Goal: Task Accomplishment & Management: Manage account settings

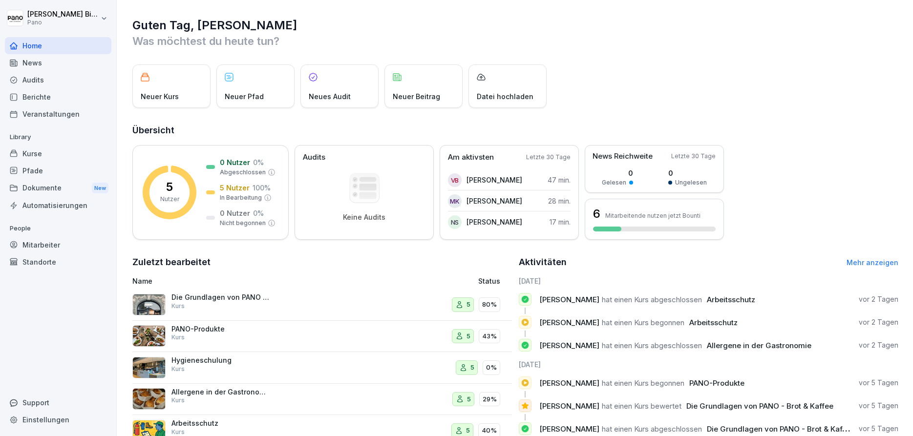
click at [170, 84] on div "Neuer Kurs" at bounding box center [171, 85] width 78 height 43
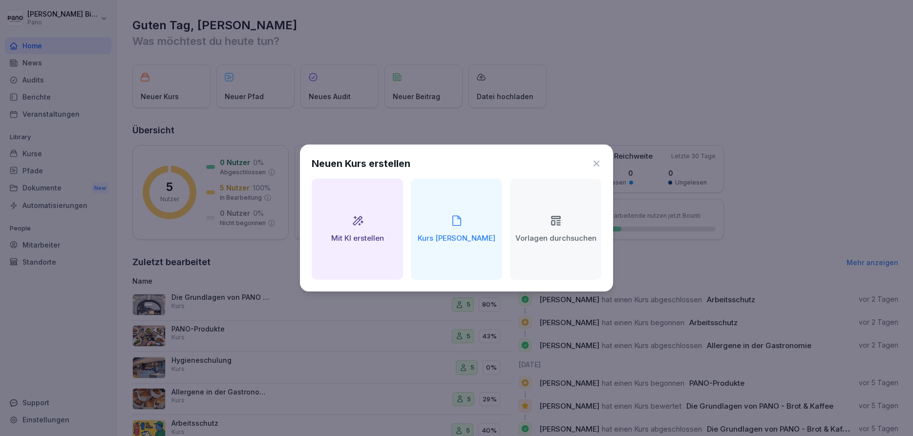
click at [598, 161] on icon at bounding box center [596, 164] width 10 height 10
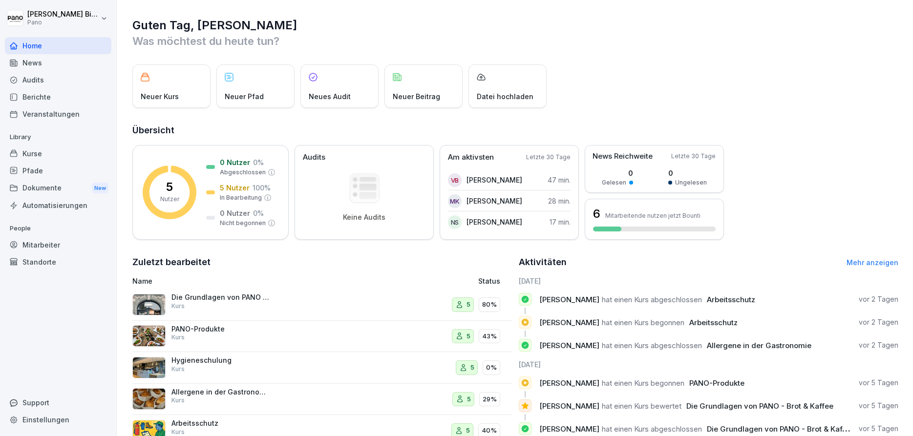
click at [212, 297] on p "Die Grundlagen von PANO - Brot & Kaffee" at bounding box center [220, 297] width 98 height 9
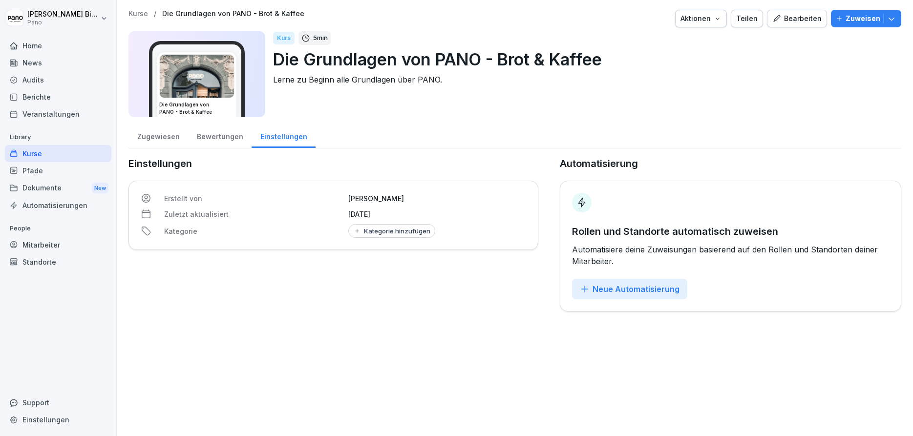
click at [809, 18] on div "Bearbeiten" at bounding box center [796, 18] width 49 height 11
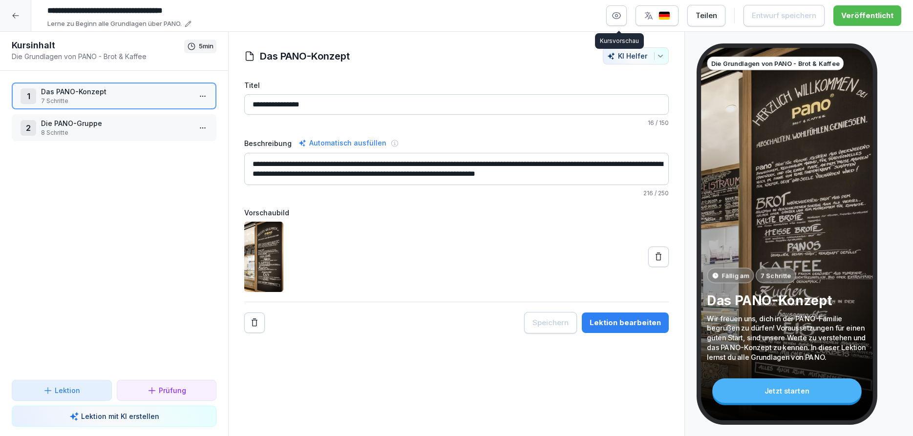
click at [619, 13] on icon "button" at bounding box center [616, 16] width 8 height 6
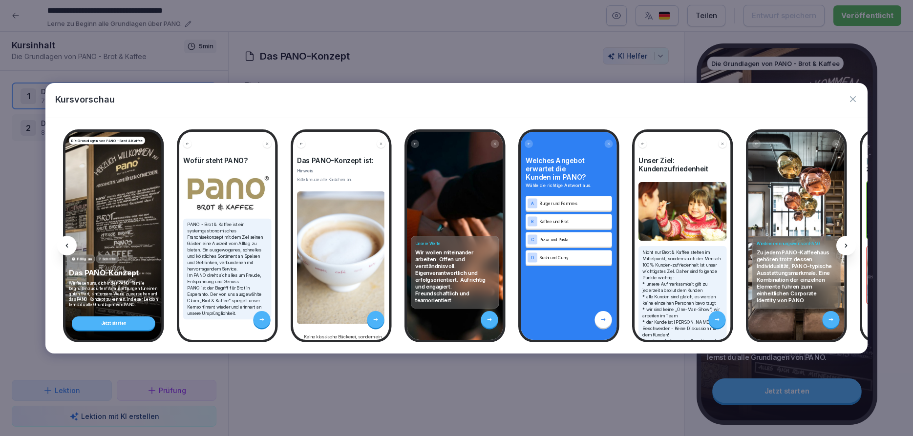
click at [849, 245] on icon at bounding box center [846, 246] width 8 height 8
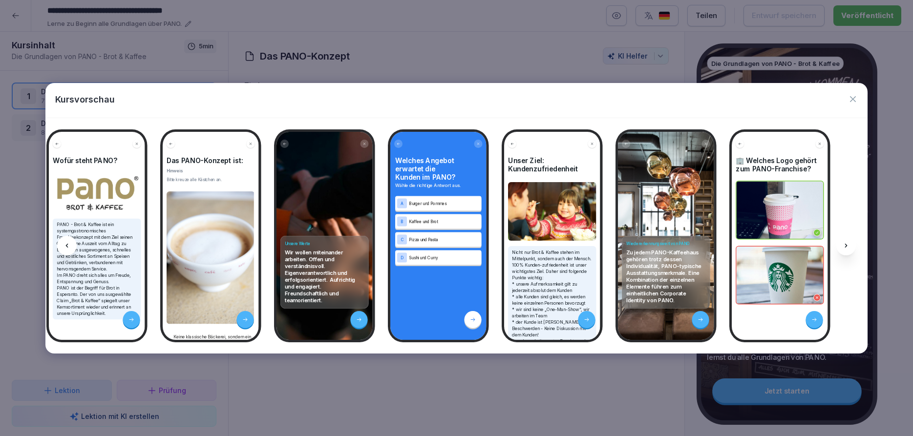
click at [849, 245] on icon at bounding box center [846, 246] width 8 height 8
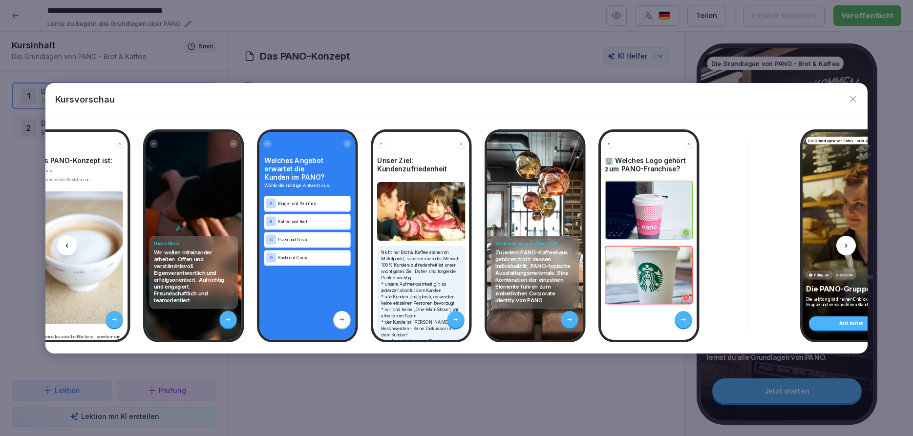
click at [849, 245] on icon at bounding box center [846, 246] width 8 height 8
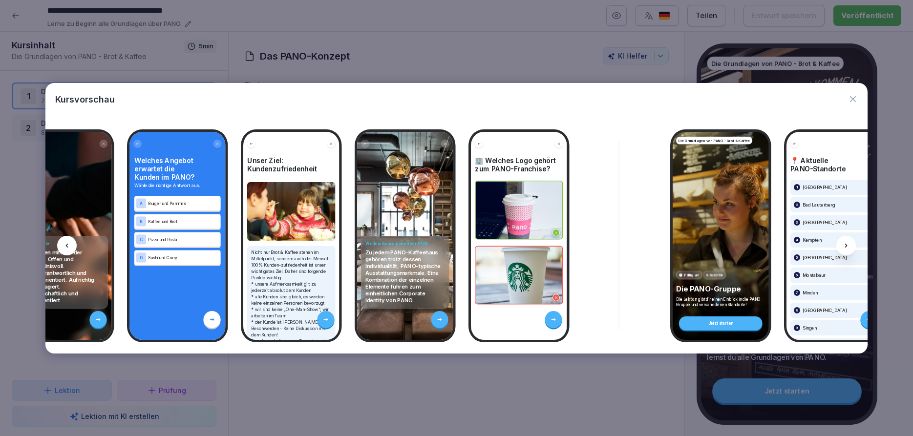
click at [849, 245] on icon at bounding box center [846, 246] width 8 height 8
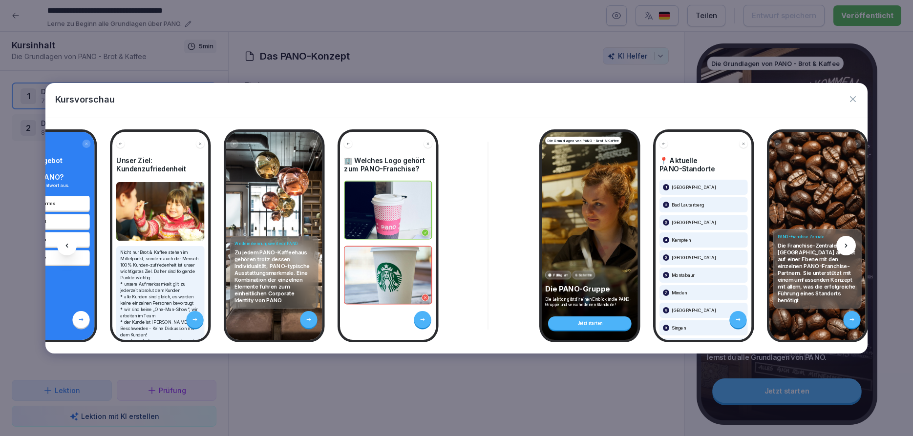
click at [849, 245] on icon at bounding box center [846, 246] width 8 height 8
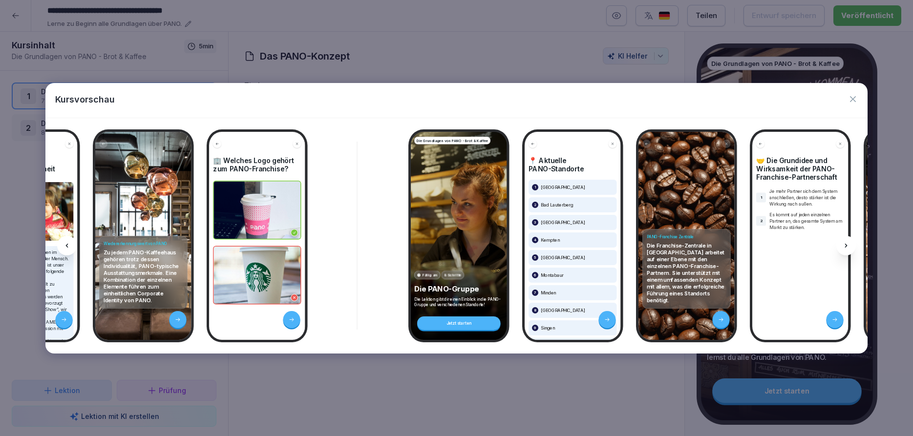
click at [849, 245] on icon at bounding box center [846, 246] width 8 height 8
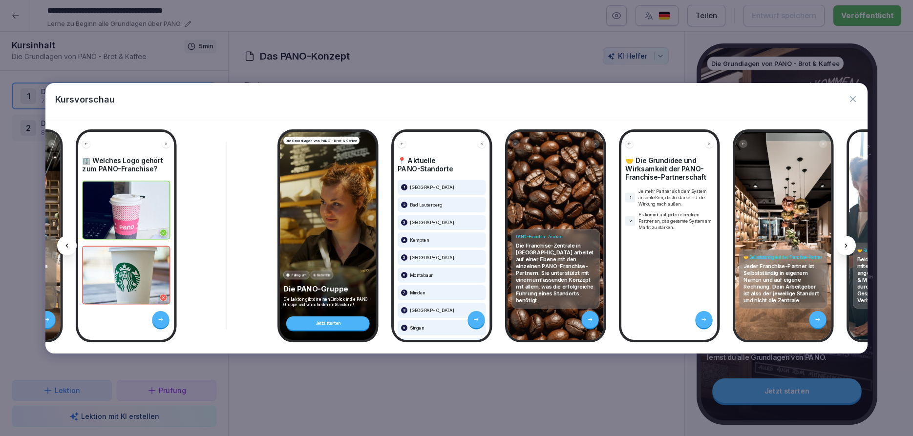
click at [849, 245] on icon at bounding box center [846, 246] width 8 height 8
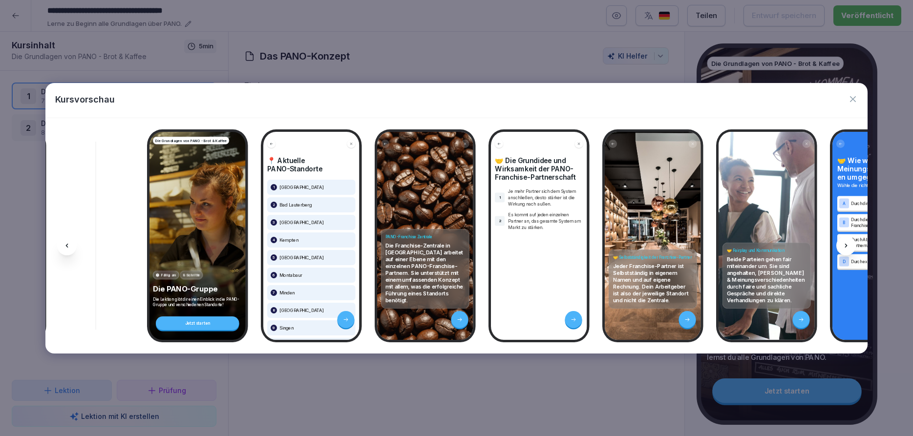
click at [849, 245] on icon at bounding box center [846, 246] width 8 height 8
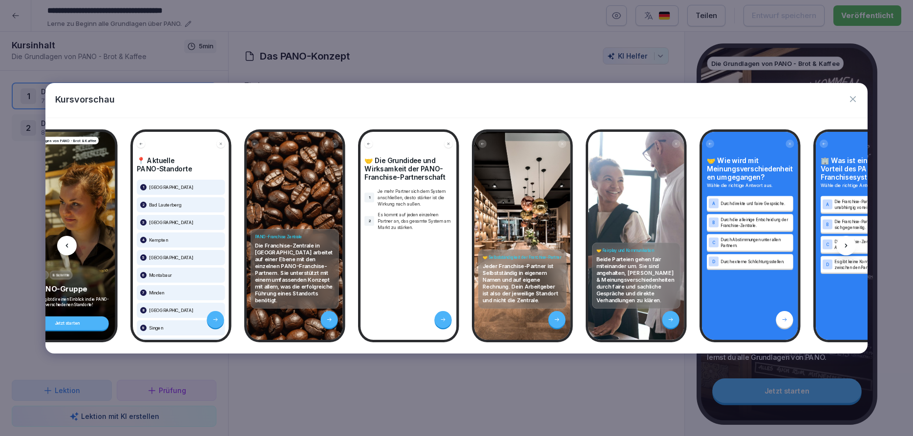
click at [849, 245] on icon at bounding box center [846, 246] width 8 height 8
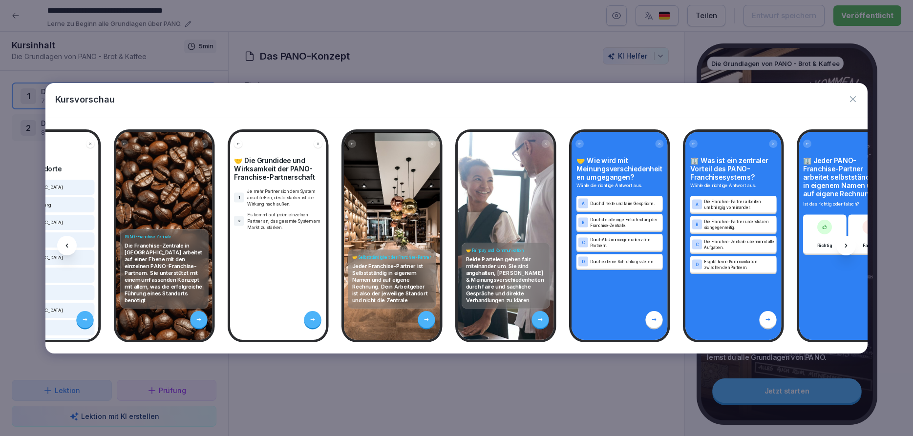
click at [849, 245] on icon at bounding box center [846, 246] width 8 height 8
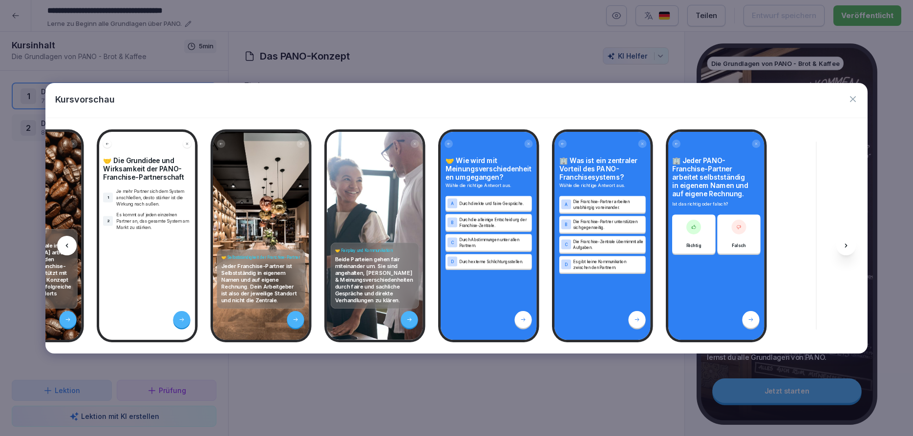
scroll to position [0, 1306]
click at [853, 96] on icon "button" at bounding box center [853, 99] width 10 height 10
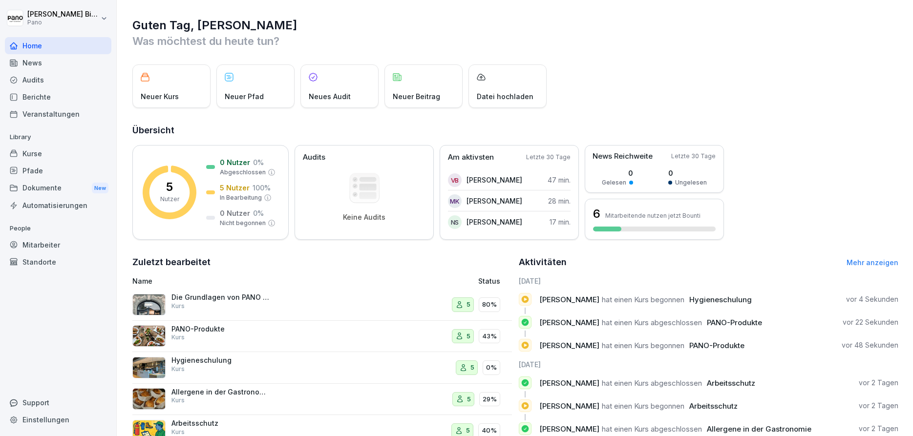
scroll to position [59, 0]
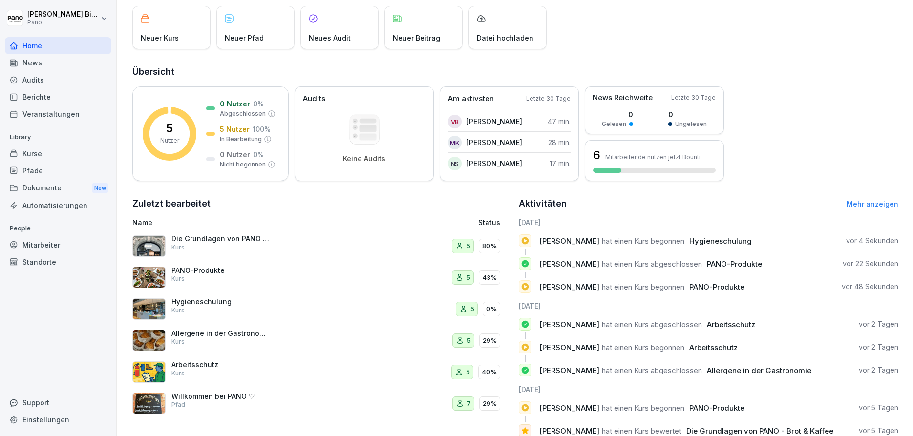
click at [225, 309] on div "Hygieneschulung Kurs" at bounding box center [220, 306] width 98 height 18
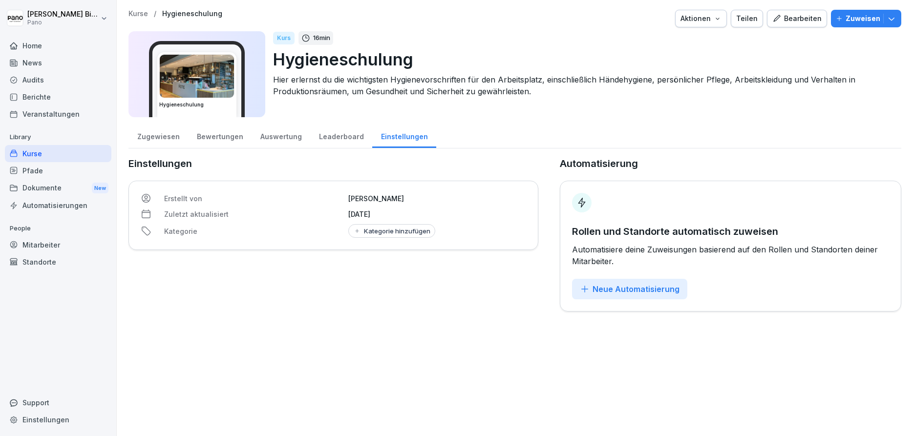
click at [790, 21] on div "Bearbeiten" at bounding box center [796, 18] width 49 height 11
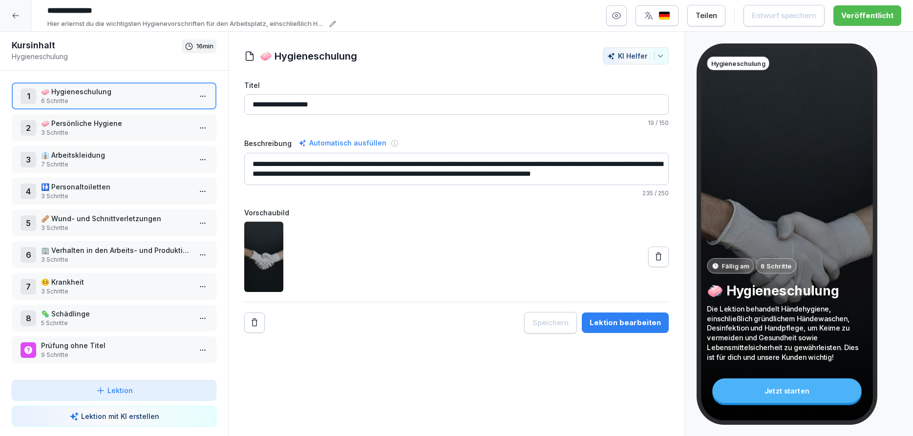
click at [111, 344] on p "Prüfung ohne Titel" at bounding box center [116, 345] width 150 height 10
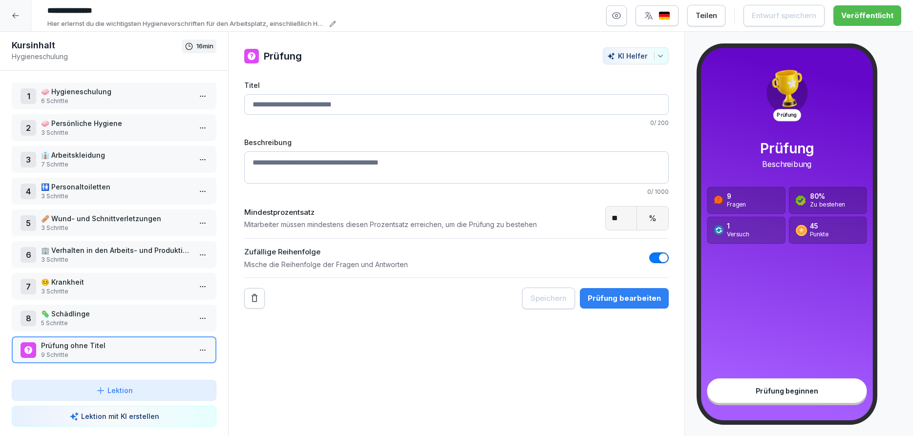
click at [203, 348] on html "**********" at bounding box center [456, 218] width 913 height 436
click at [170, 371] on div "Schritte bearbeiten" at bounding box center [166, 369] width 75 height 10
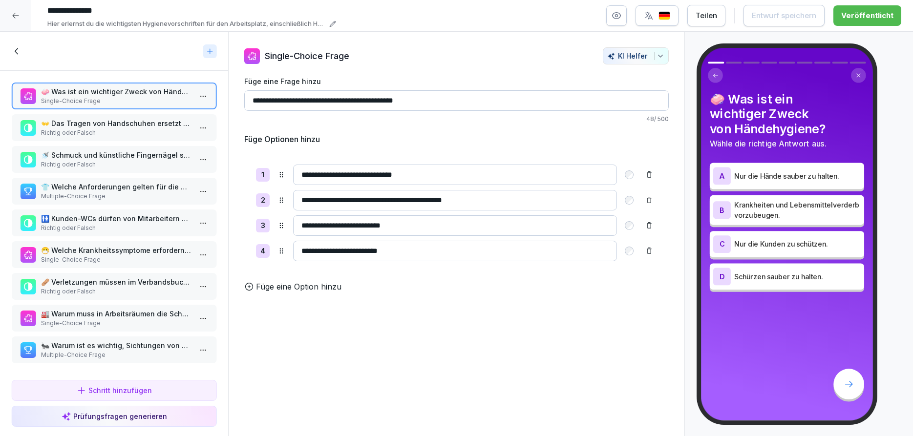
click at [94, 121] on p "👐 Das Tragen von Handschuhen ersetzt das Händewaschen." at bounding box center [116, 123] width 150 height 10
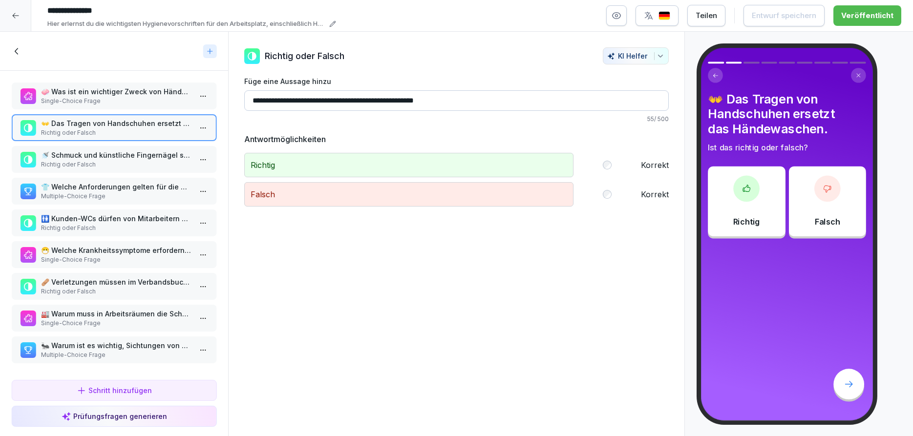
click at [95, 160] on p "Richtig oder Falsch" at bounding box center [116, 164] width 150 height 9
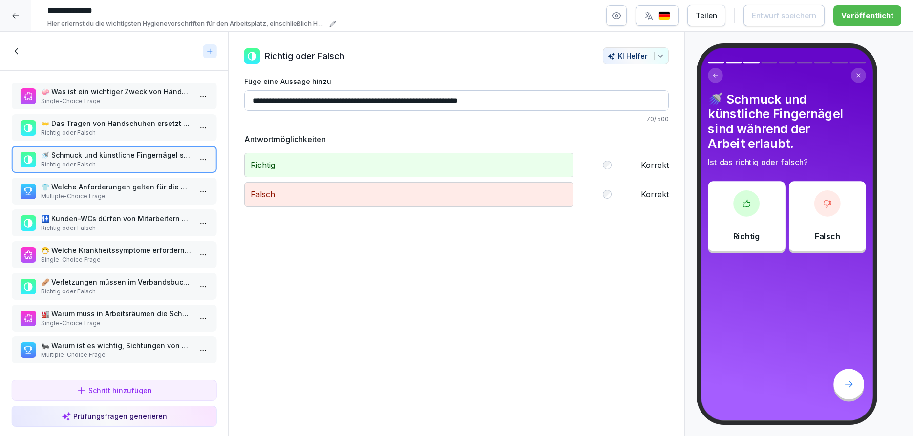
click at [96, 188] on p "👕 Welche Anforderungen gelten für die Arbeitskleidung? Wähle alle zutreffenden …" at bounding box center [116, 187] width 150 height 10
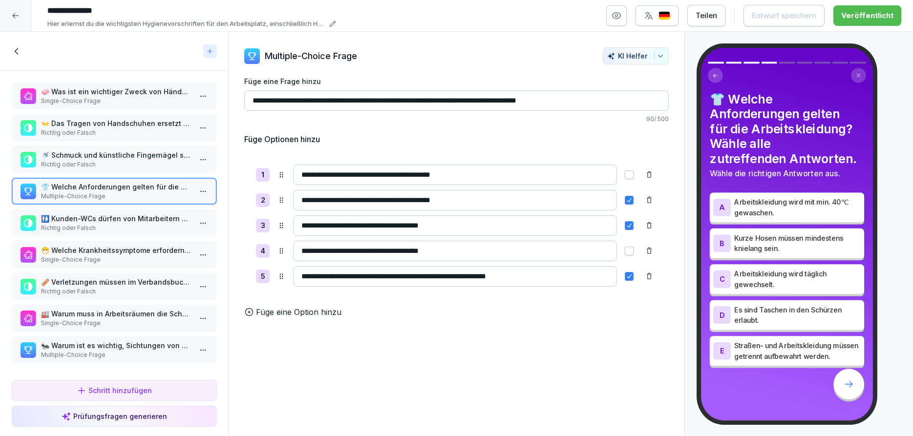
click at [97, 220] on p "🚻 Kunden-WCs dürfen von Mitarbeitern genutzt werden." at bounding box center [116, 218] width 150 height 10
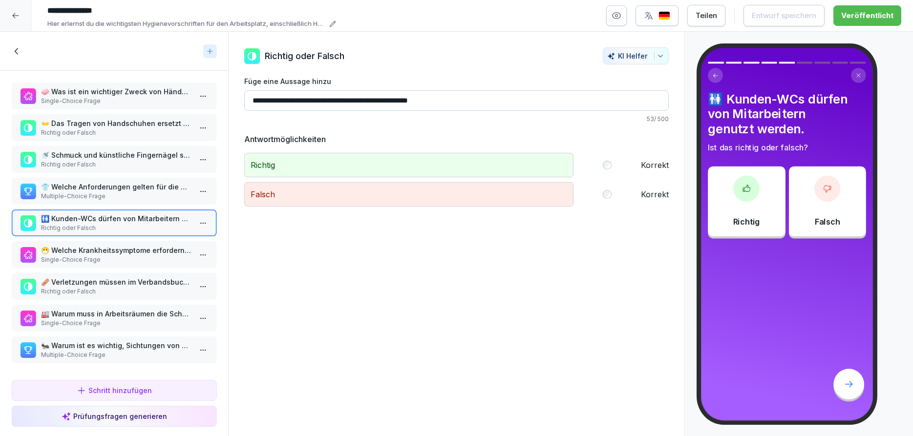
click at [94, 200] on p "Multiple-Choice Frage" at bounding box center [116, 196] width 150 height 9
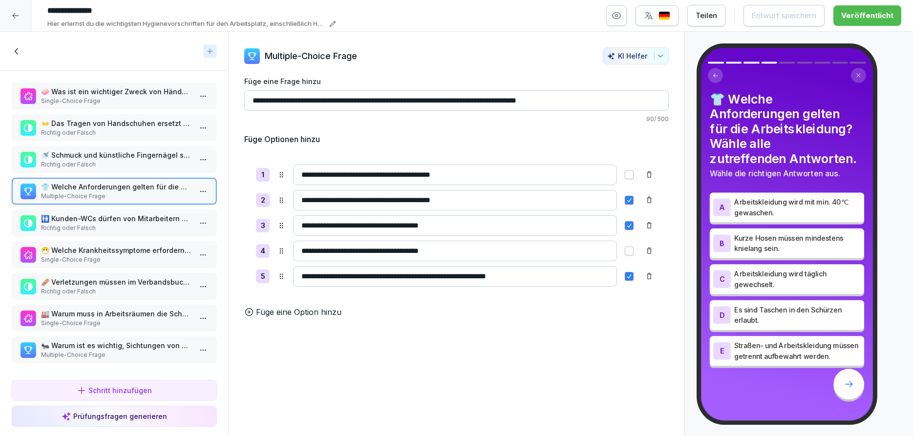
click at [94, 220] on p "🚻 Kunden-WCs dürfen von Mitarbeitern genutzt werden." at bounding box center [116, 218] width 150 height 10
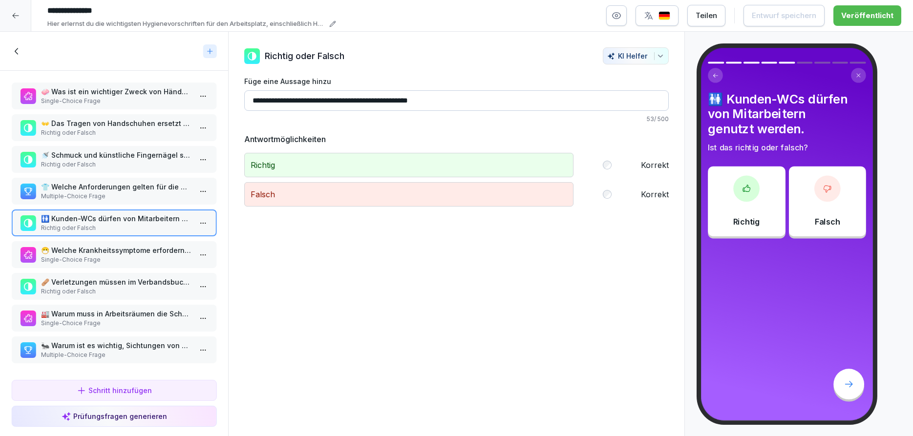
click at [89, 254] on p "😷 Welche Krankheitssymptome erfordern eine sofortige Meldung an den Vorgesetzte…" at bounding box center [116, 250] width 150 height 10
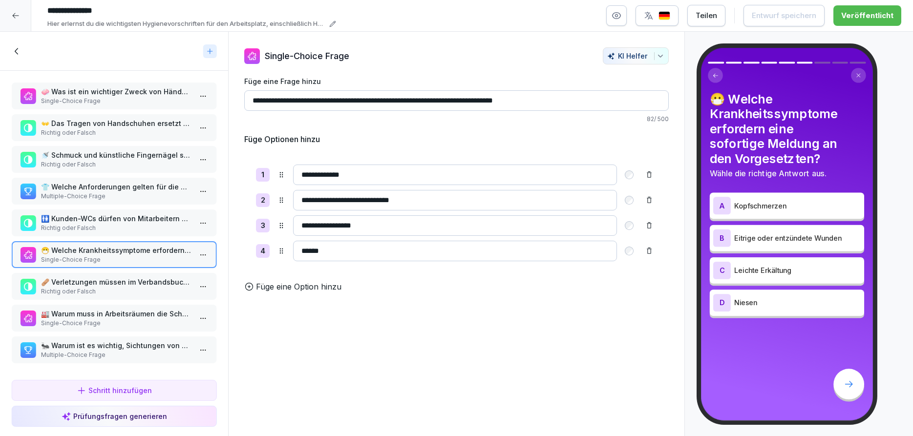
click at [87, 279] on p "🩹 Verletzungen müssen im Verbandsbuch dokumentiert werden." at bounding box center [116, 282] width 150 height 10
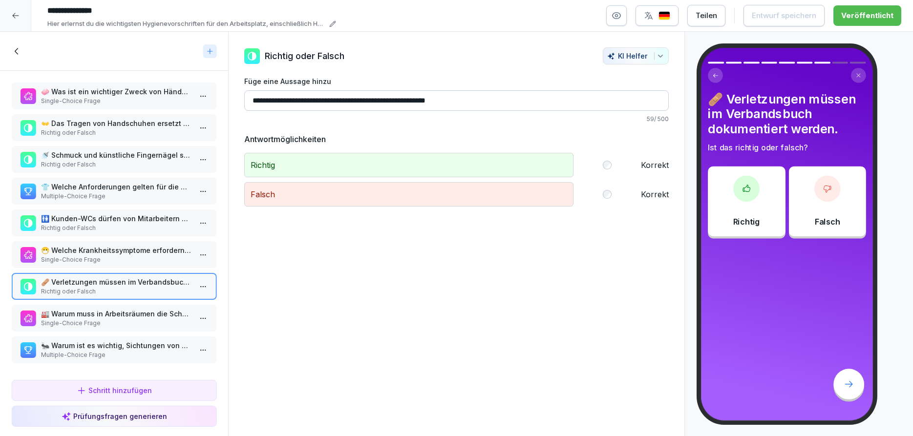
click at [85, 316] on p "🏭 Warum muss in Arbeitsräumen die Schürze ausgezogen werden, bevor die Toilette…" at bounding box center [116, 314] width 150 height 10
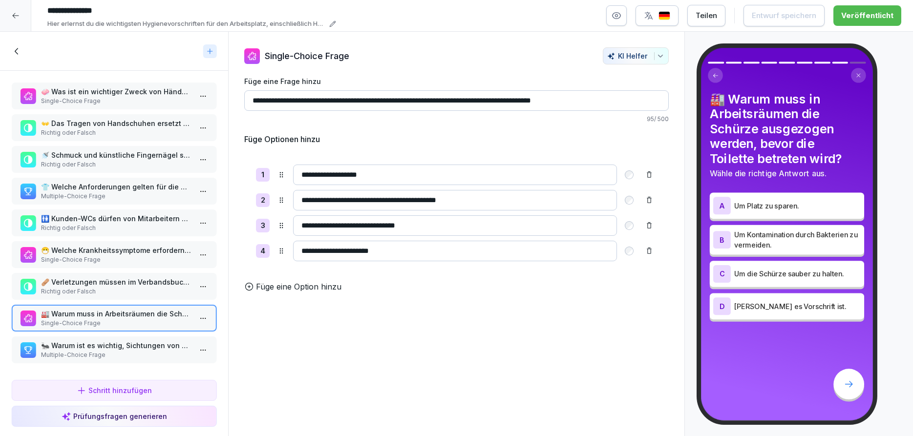
click at [362, 226] on input "**********" at bounding box center [455, 225] width 324 height 21
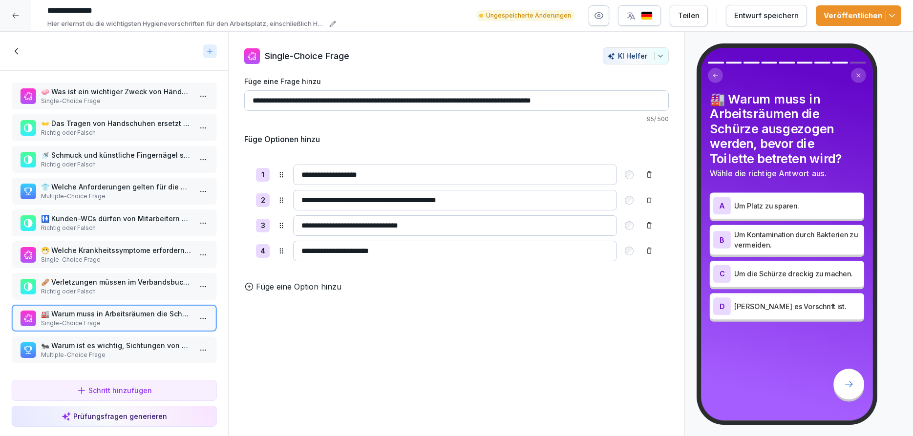
type input "**********"
click at [754, 16] on div "Entwurf speichern" at bounding box center [766, 15] width 64 height 11
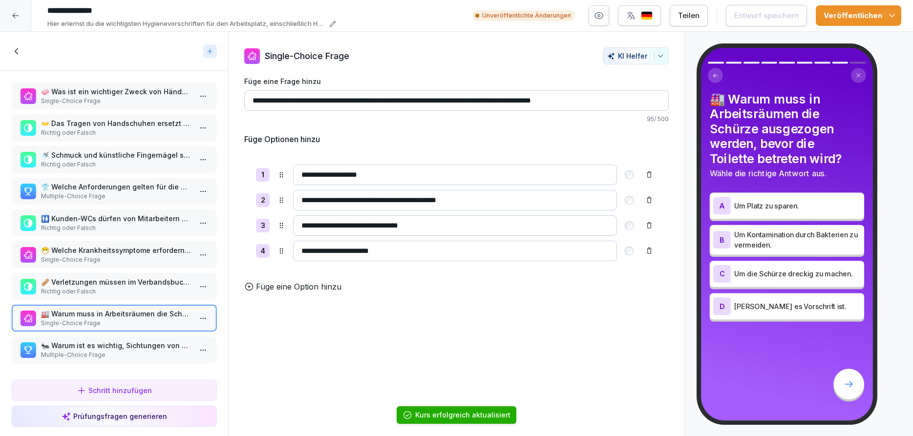
click at [888, 12] on icon "button" at bounding box center [892, 16] width 10 height 10
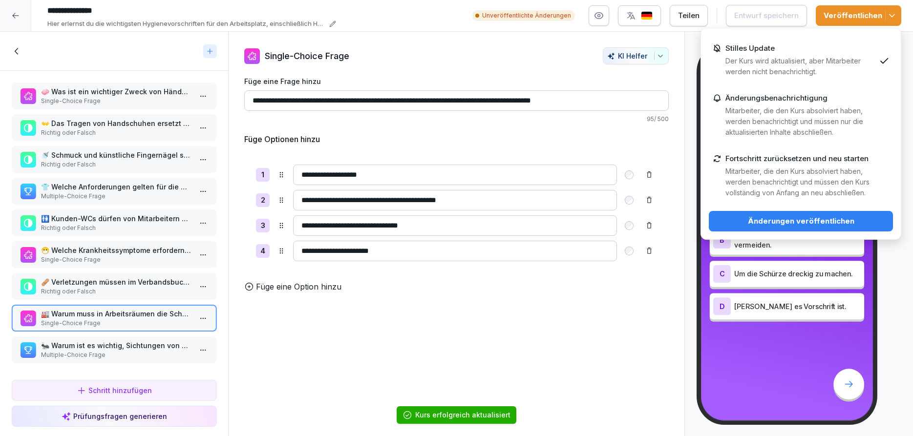
click at [780, 55] on div "Stilles Update Der Kurs wird aktualisiert, aber Mitarbeiter werden nicht benach…" at bounding box center [800, 60] width 150 height 33
click at [780, 222] on div "Änderungen veröffentlichen" at bounding box center [801, 221] width 169 height 11
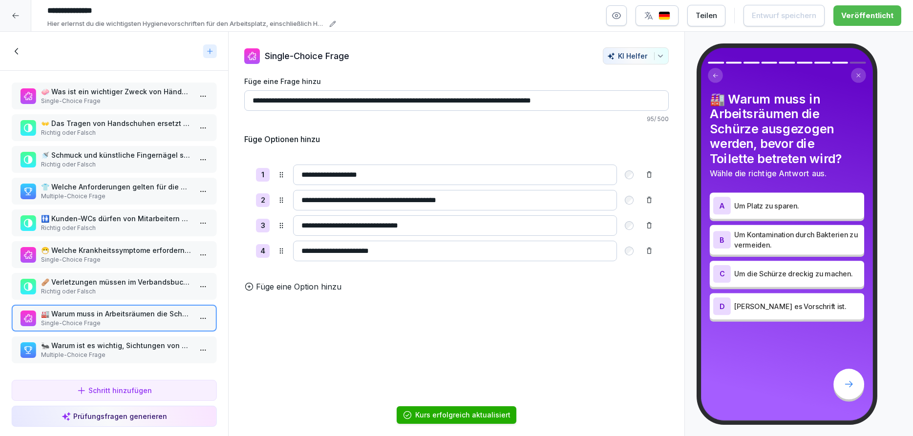
click at [14, 17] on icon at bounding box center [15, 15] width 6 height 5
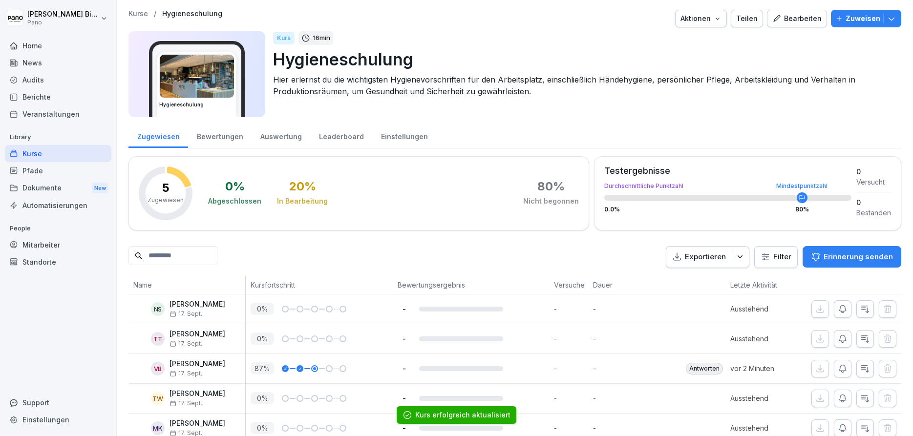
click at [52, 175] on div "Pfade" at bounding box center [58, 170] width 106 height 17
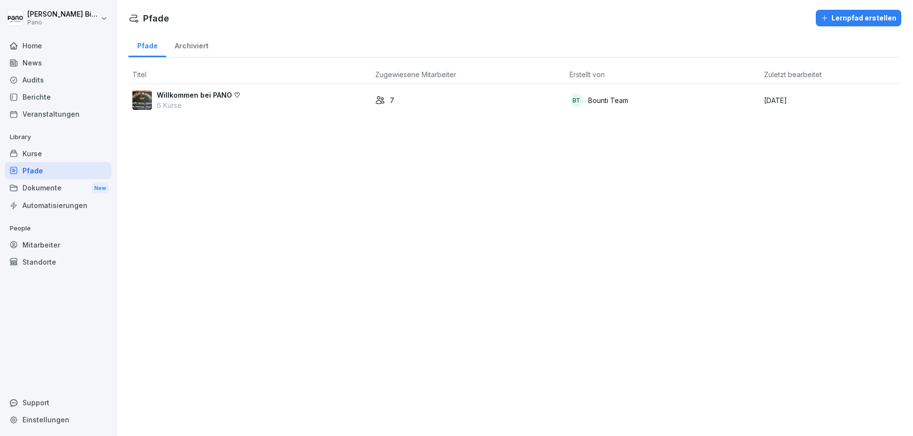
click at [213, 94] on p "Willkommen bei PANO ♡" at bounding box center [199, 95] width 84 height 10
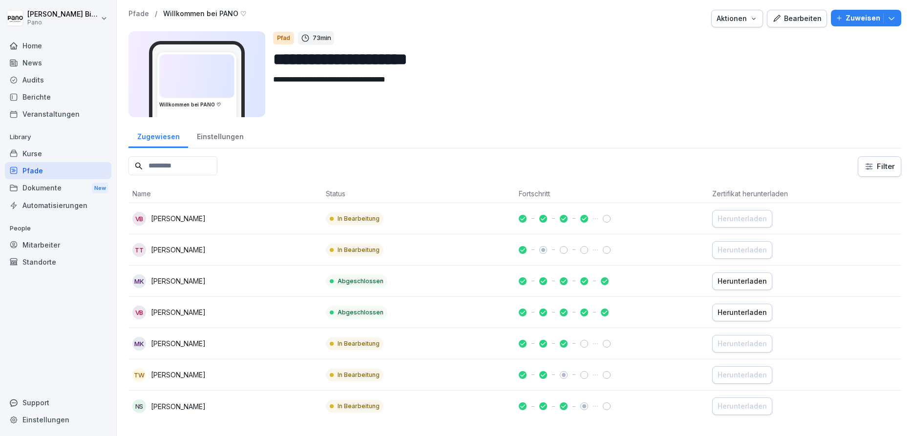
click at [800, 20] on div "Bearbeiten" at bounding box center [796, 18] width 49 height 11
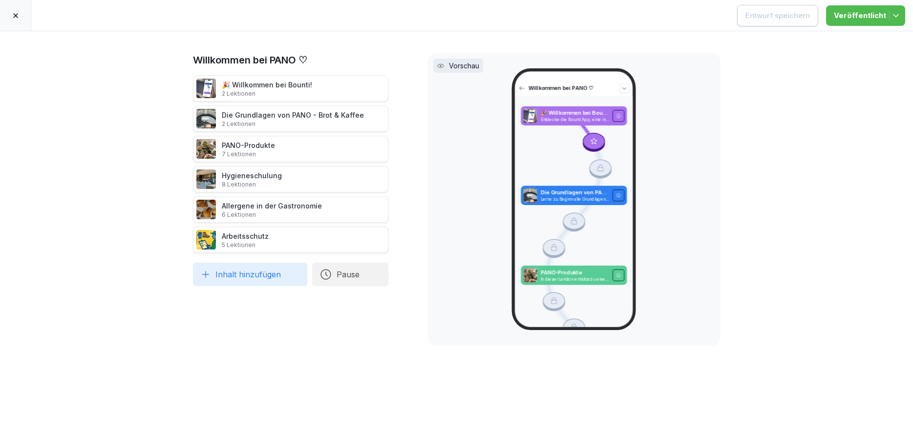
click at [257, 175] on div "Hygieneschulung 8 Lektionen" at bounding box center [252, 179] width 60 height 18
click at [268, 176] on div "Hygieneschulung 8 Lektionen" at bounding box center [252, 179] width 60 height 18
